Goal: Find specific page/section: Find specific page/section

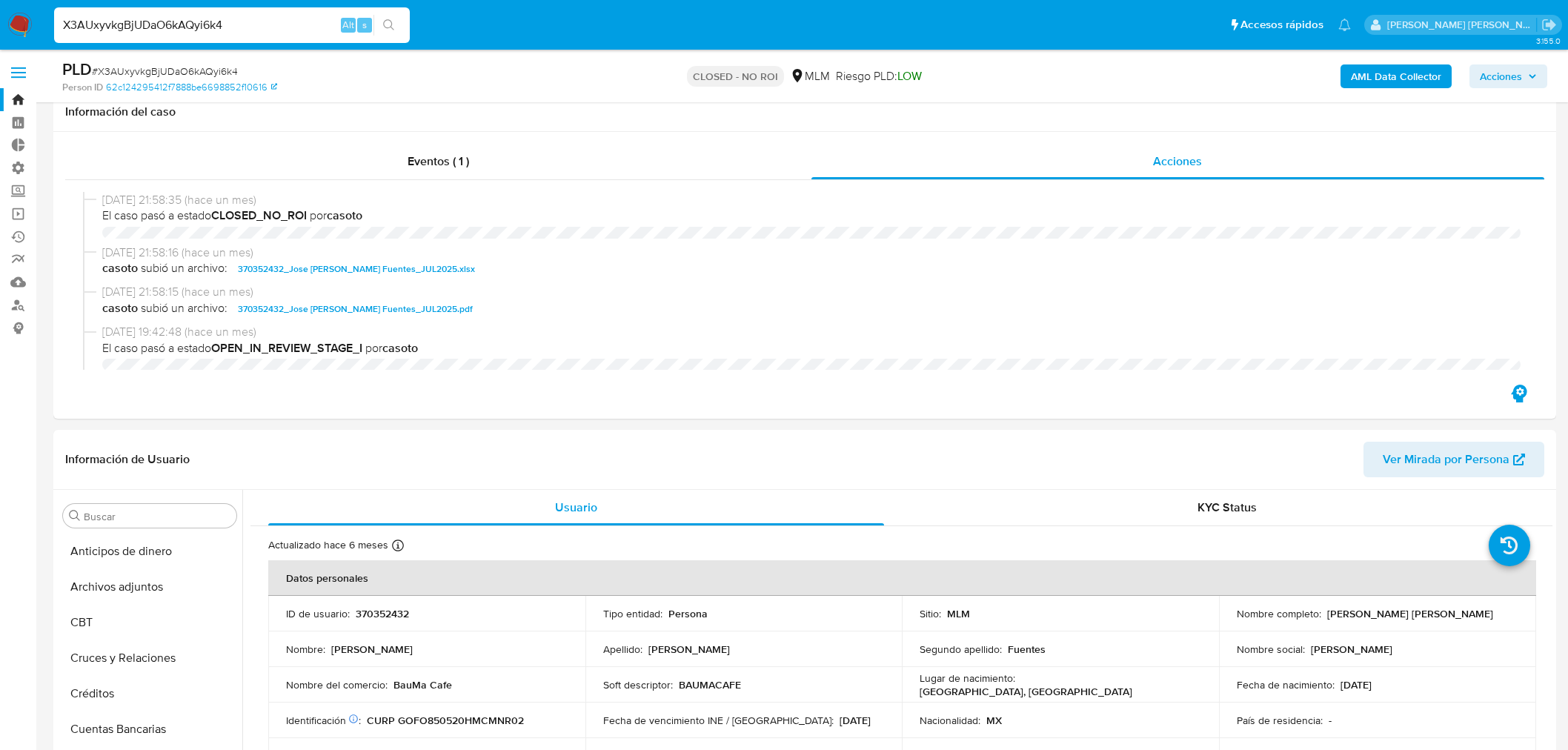
select select "10"
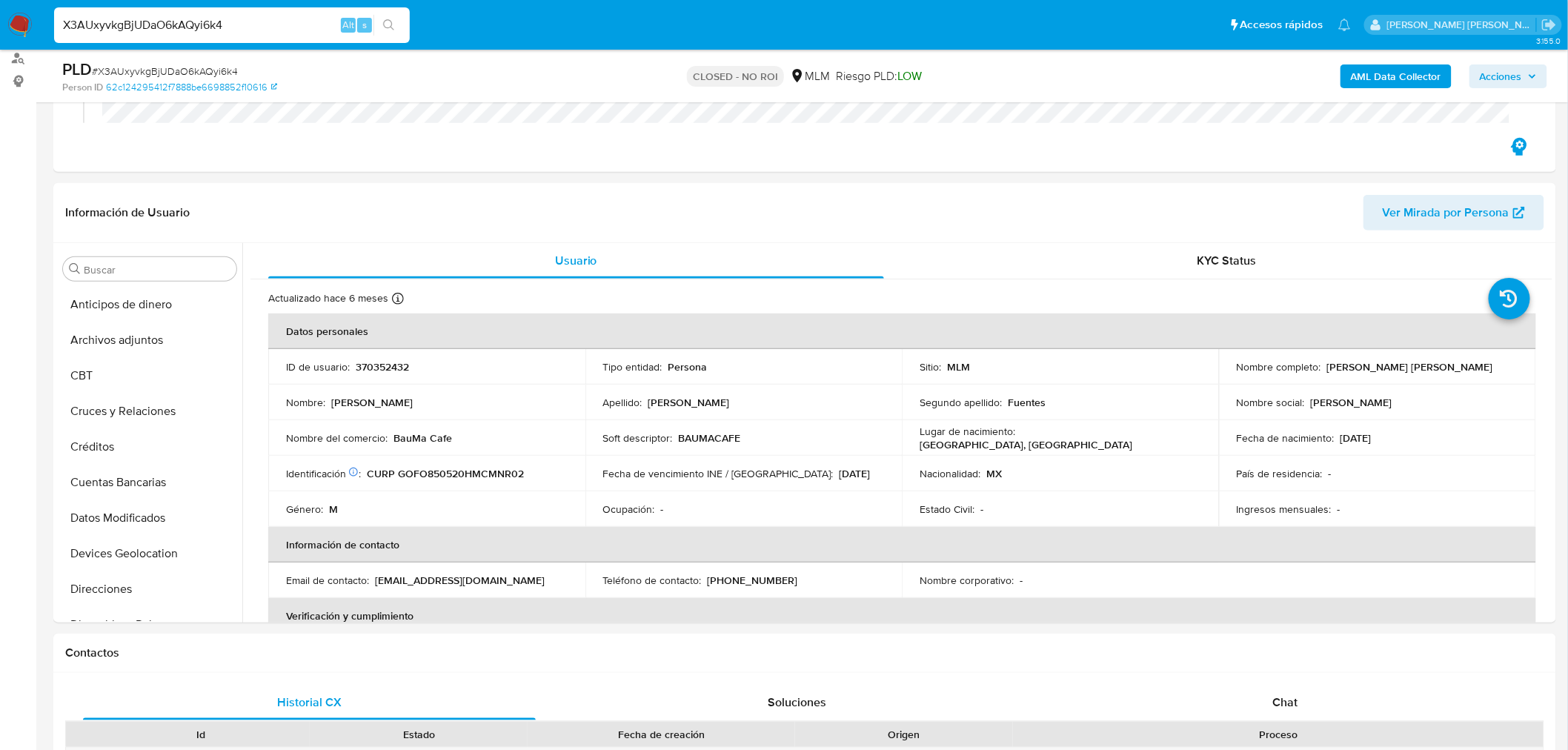
scroll to position [625, 0]
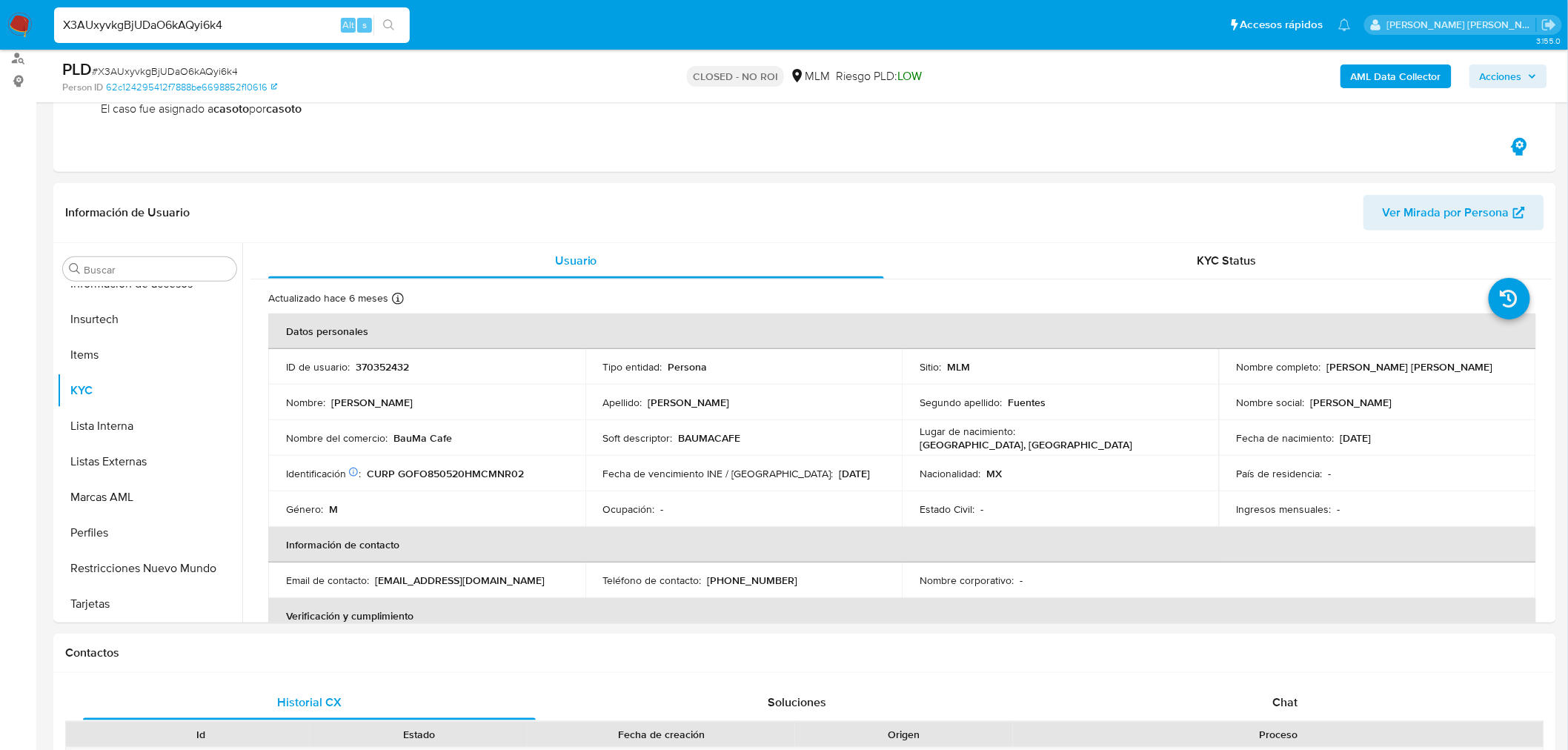
click at [164, 19] on input "X3AUxyvkgBjUDaO6kAQyi6k4" at bounding box center [232, 25] width 355 height 19
click at [937, 75] on div "CLOSED - NO ROI MLM Riesgo PLD: LOW" at bounding box center [805, 75] width 491 height 35
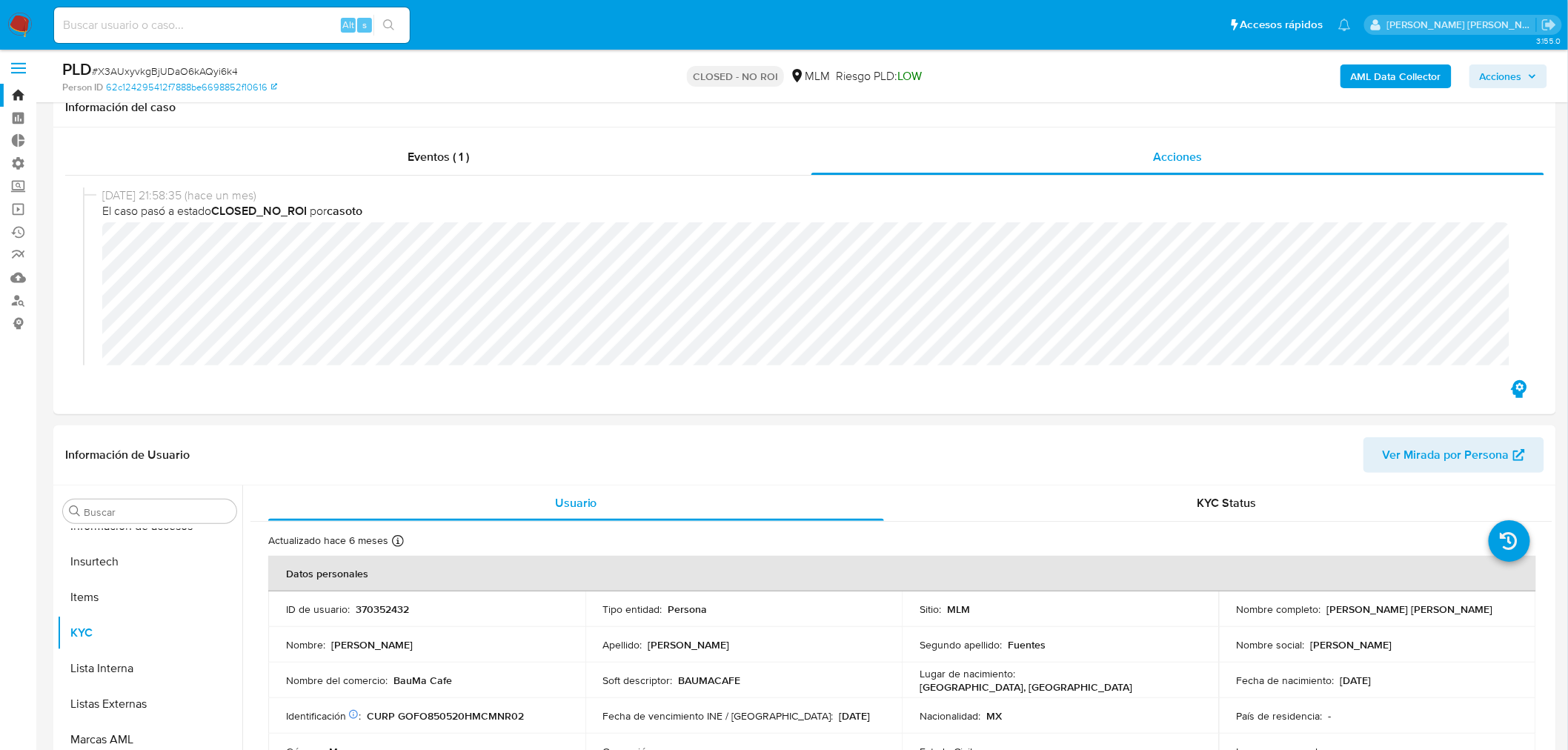
scroll to position [0, 0]
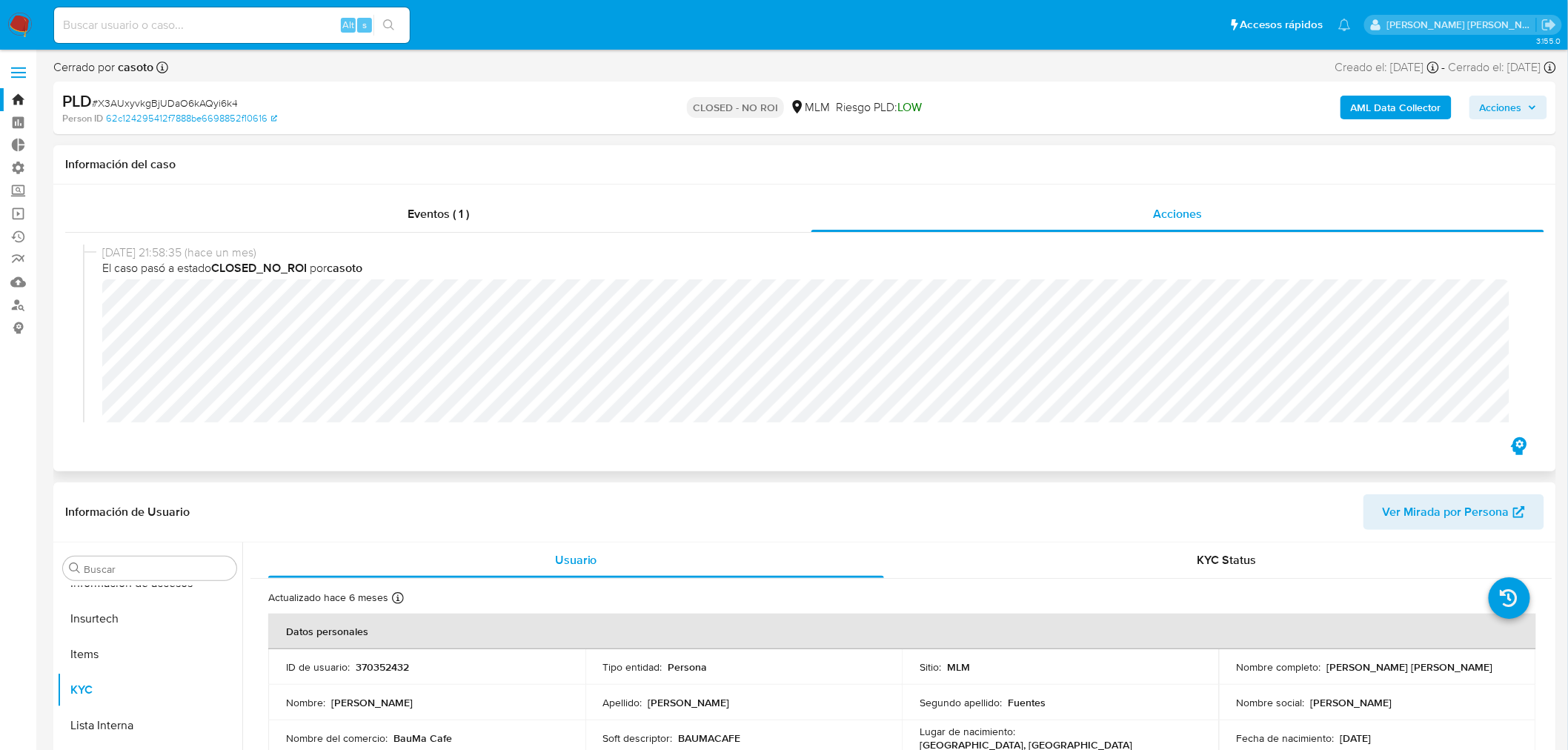
click at [1113, 151] on div "Información del caso" at bounding box center [805, 164] width 1502 height 40
click at [13, 72] on span at bounding box center [19, 73] width 15 height 2
click at [0, 0] on input "checkbox" at bounding box center [0, 0] width 0 height 0
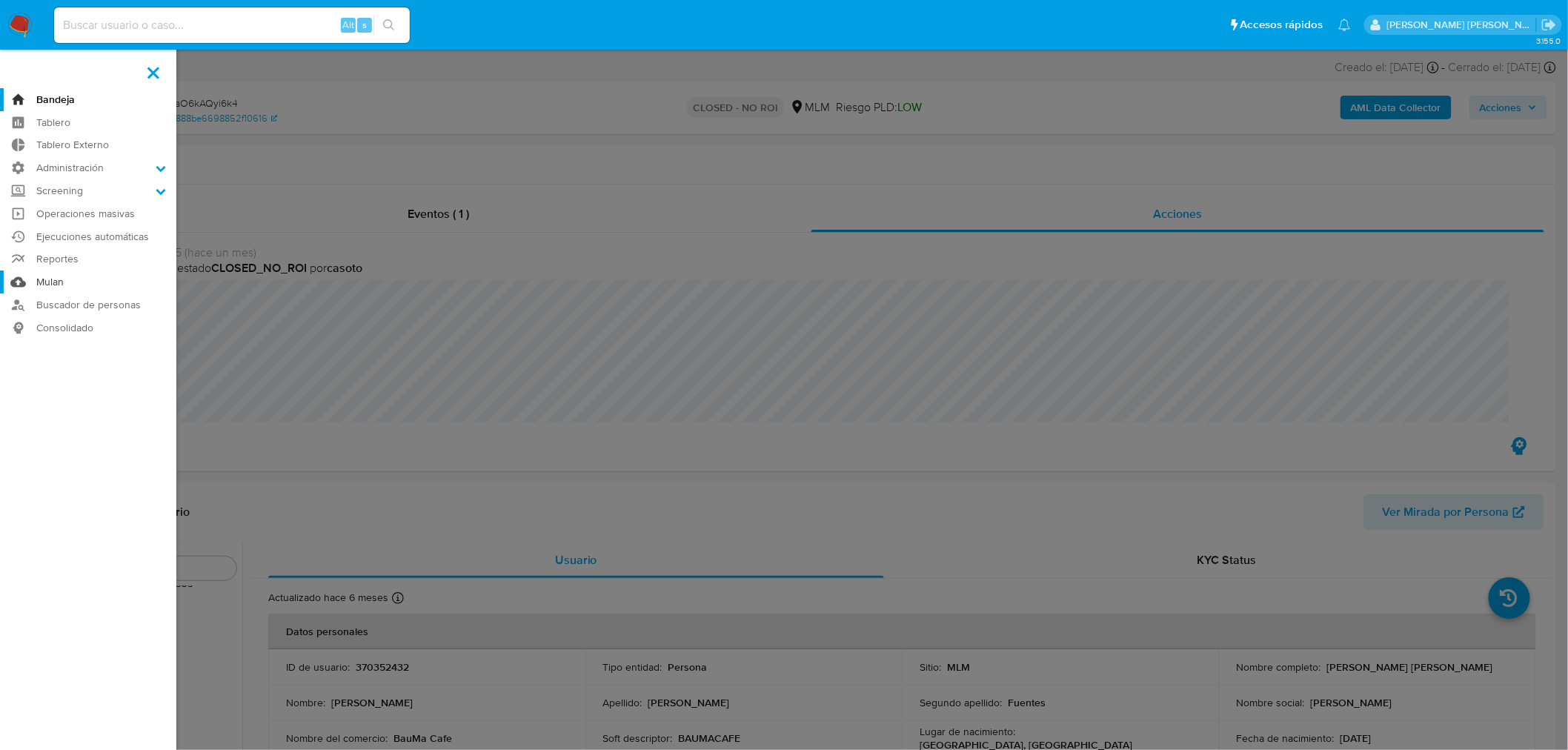
click at [64, 275] on link "Mulan" at bounding box center [88, 282] width 176 height 23
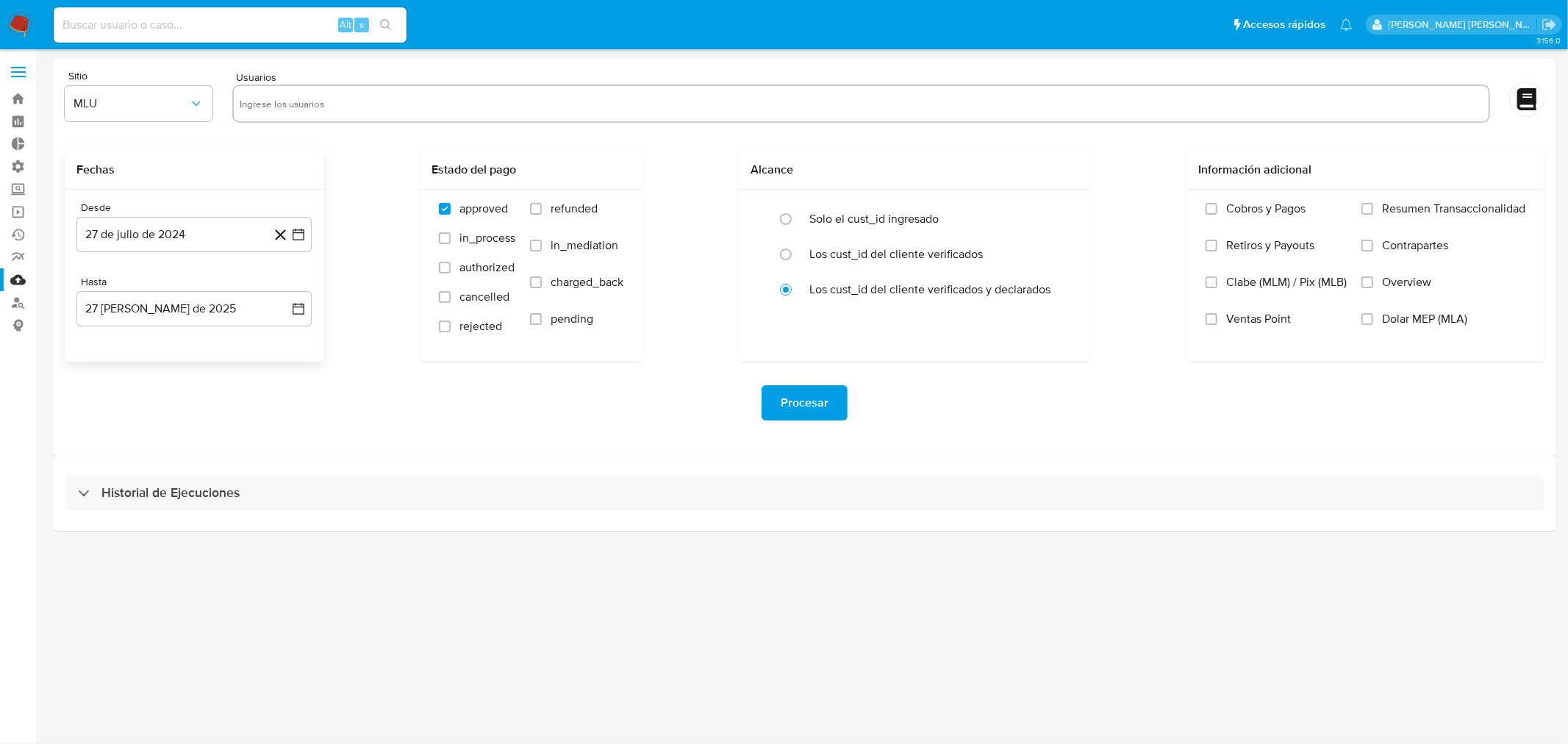
click at [116, 257] on div "Desde 27 de [PERSON_NAME] de 2024 [DATE] Hasta 27 [PERSON_NAME] de 2025 [DATE]" at bounding box center [194, 276] width 259 height 172
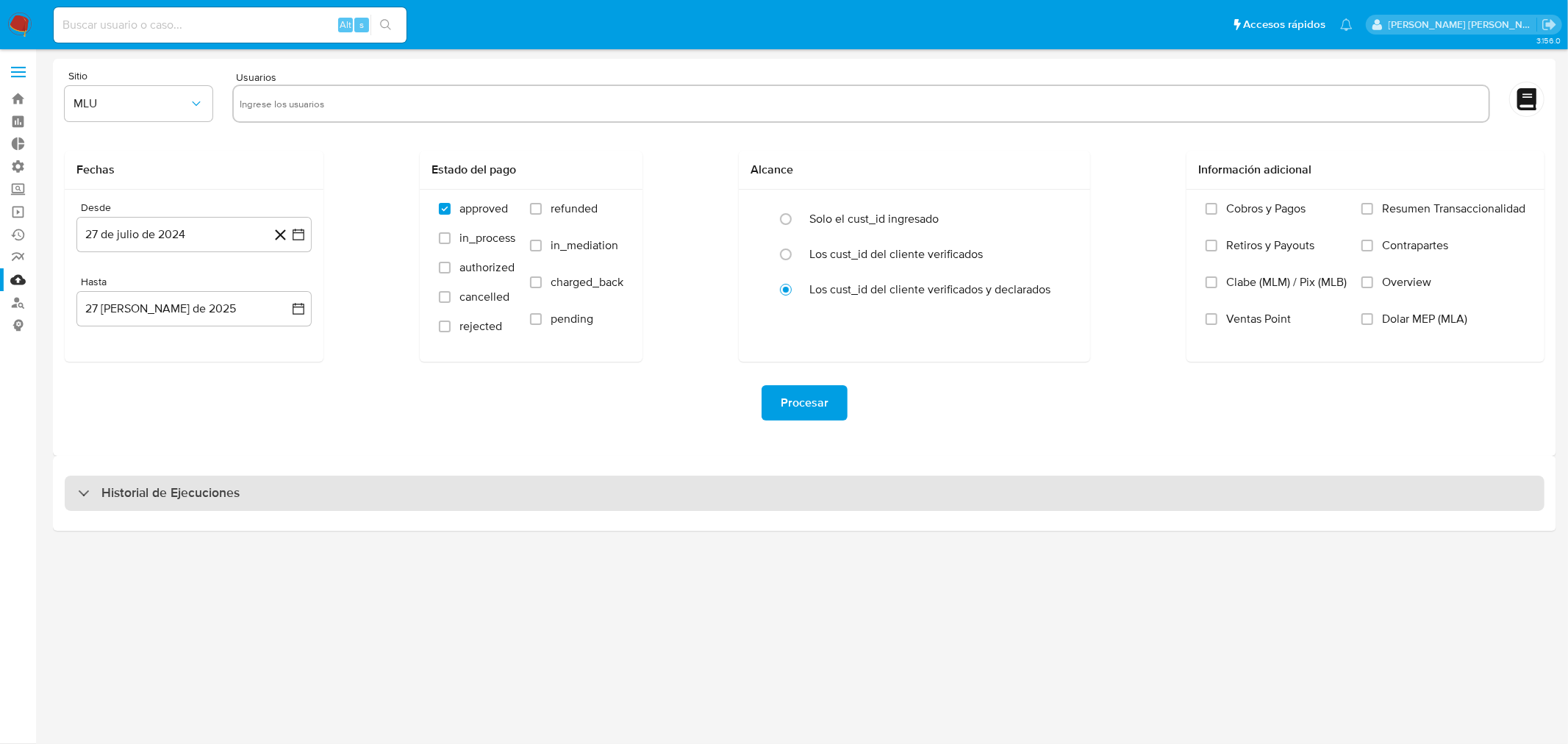
click at [174, 501] on h3 "Historial de Ejecuciones" at bounding box center [170, 493] width 138 height 18
select select "10"
